Goal: Task Accomplishment & Management: Complete application form

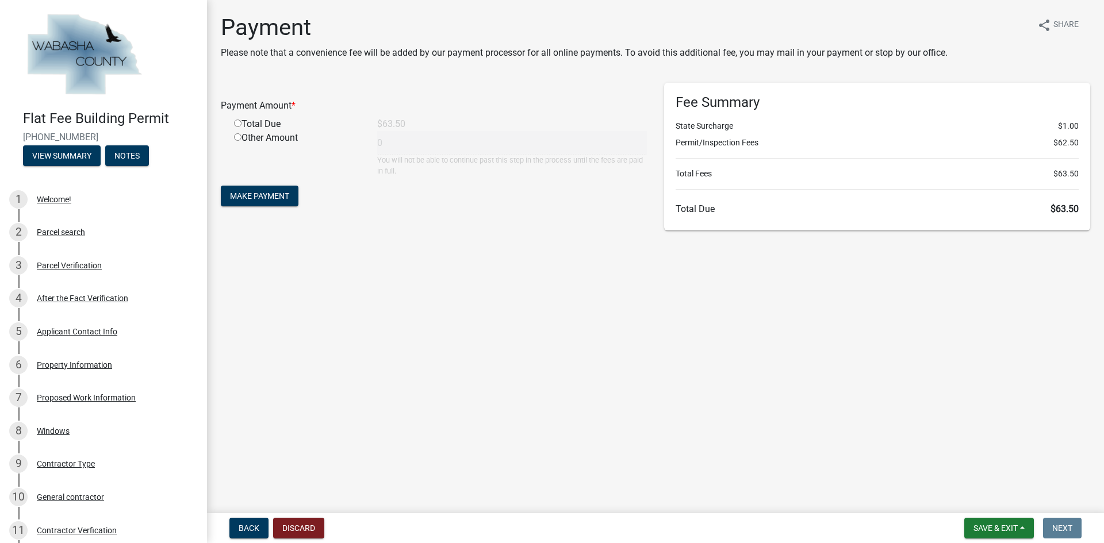
click at [263, 124] on div "Total Due" at bounding box center [296, 124] width 143 height 14
click at [235, 127] on div "Total Due" at bounding box center [296, 124] width 143 height 14
click at [237, 122] on input "radio" at bounding box center [237, 123] width 7 height 7
radio input "true"
type input "63.5"
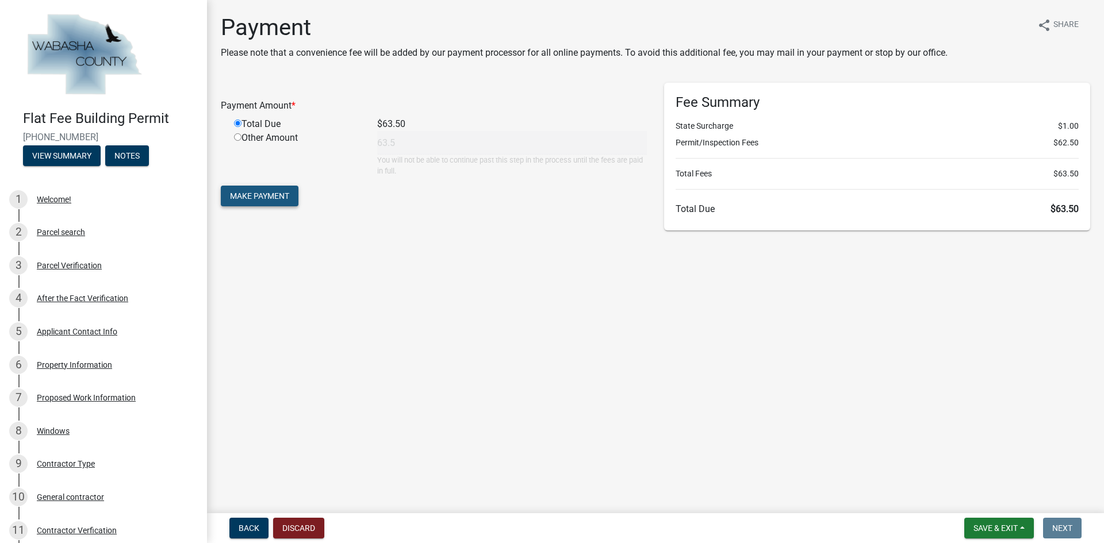
click at [244, 195] on span "Make Payment" at bounding box center [259, 195] width 59 height 9
